Goal: Information Seeking & Learning: Learn about a topic

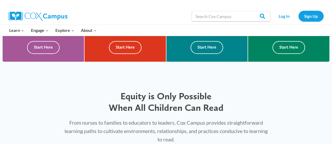
scroll to position [196, 0]
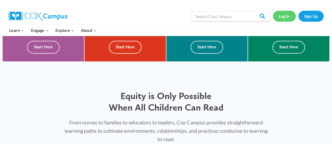
click at [284, 12] on link "Log In" at bounding box center [284, 16] width 23 height 11
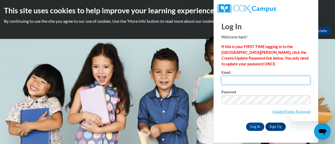
click at [254, 79] on input "Email" at bounding box center [266, 80] width 89 height 9
type input "katelynn.garcia@rusd.org"
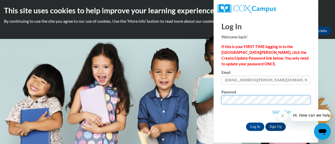
click at [246, 123] on input "Log In" at bounding box center [255, 127] width 18 height 8
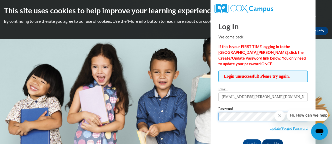
click at [243, 140] on input "Log In" at bounding box center [252, 144] width 18 height 8
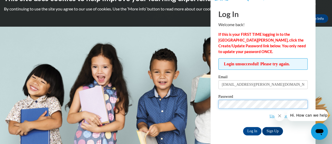
scroll to position [13, 0]
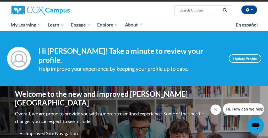
scroll to position [33, 0]
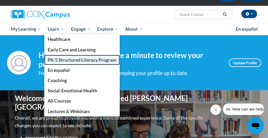
click at [55, 61] on span "PK-5 Structured Literacy Program" at bounding box center [82, 60] width 69 height 6
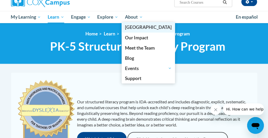
scroll to position [40, 0]
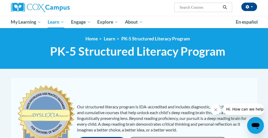
click at [137, 92] on div "Our structured literacy program is IDA-accredited and includes diagnostic, expl…" at bounding box center [134, 126] width 244 height 89
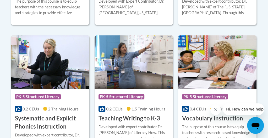
scroll to position [605, 0]
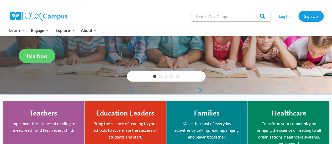
scroll to position [84, 0]
